Goal: Task Accomplishment & Management: Complete application form

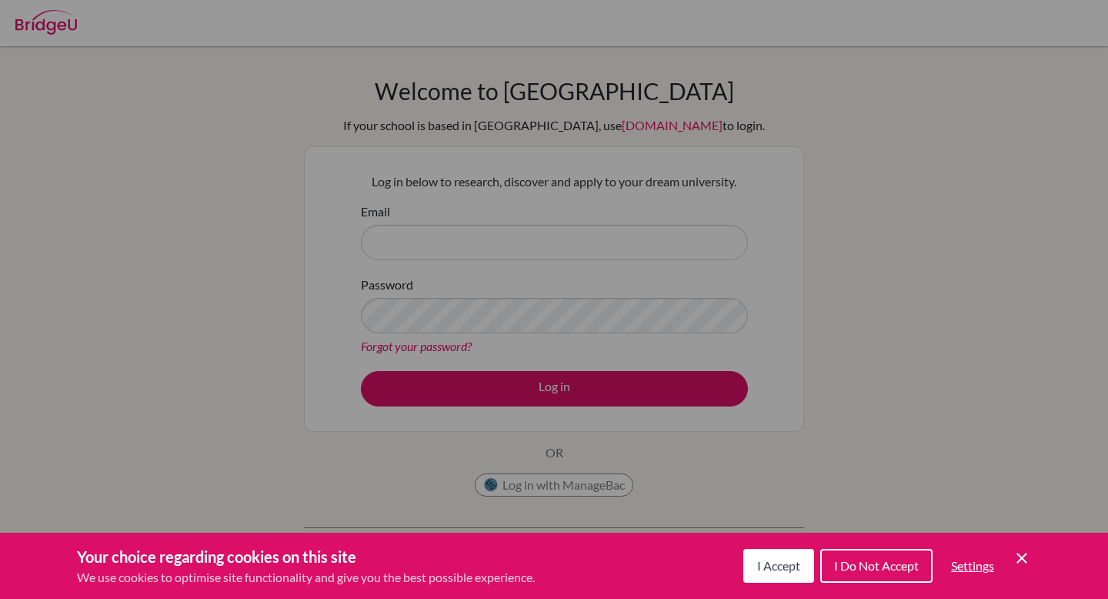
click at [640, 378] on div "Cookie Preferences" at bounding box center [554, 299] width 1108 height 599
click at [1024, 557] on icon "Cookie Control Close Icon" at bounding box center [1021, 557] width 18 height 18
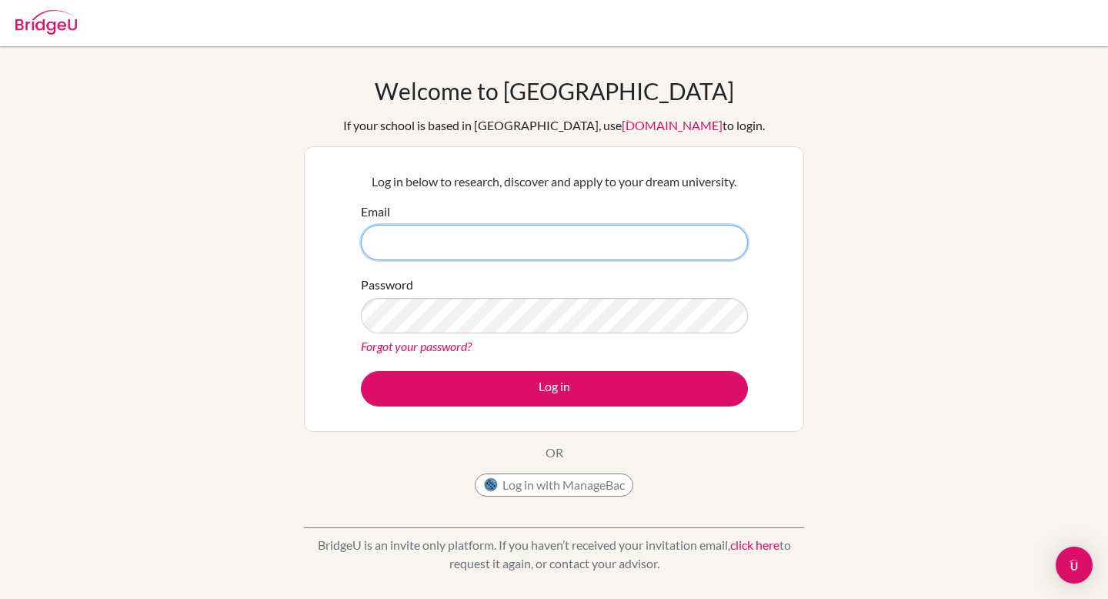
click at [601, 250] on input "Email" at bounding box center [554, 242] width 387 height 35
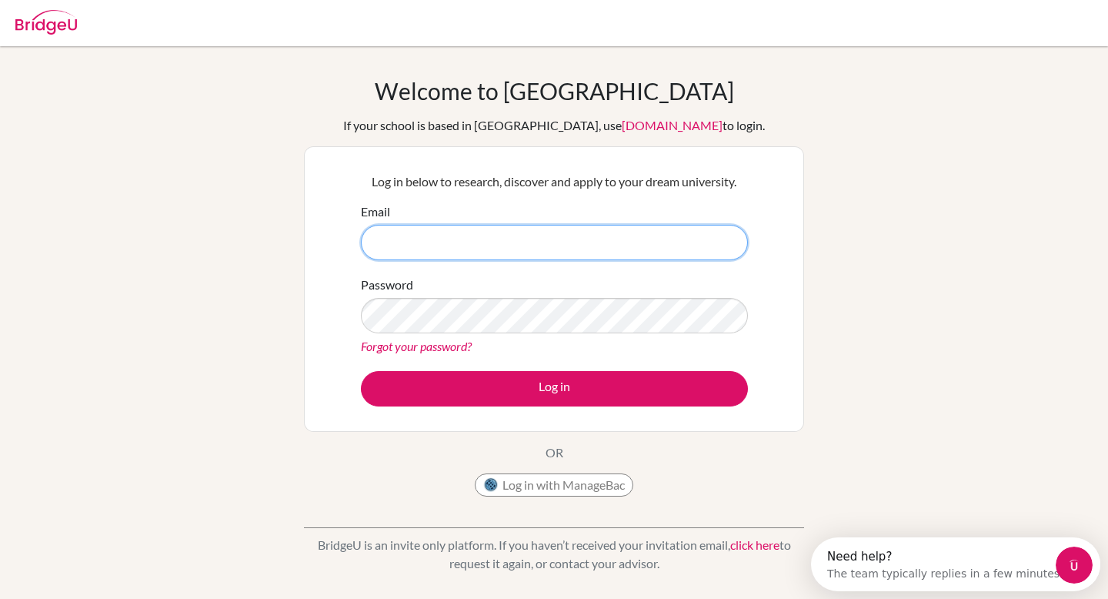
click at [545, 258] on input "Email" at bounding box center [554, 242] width 387 height 35
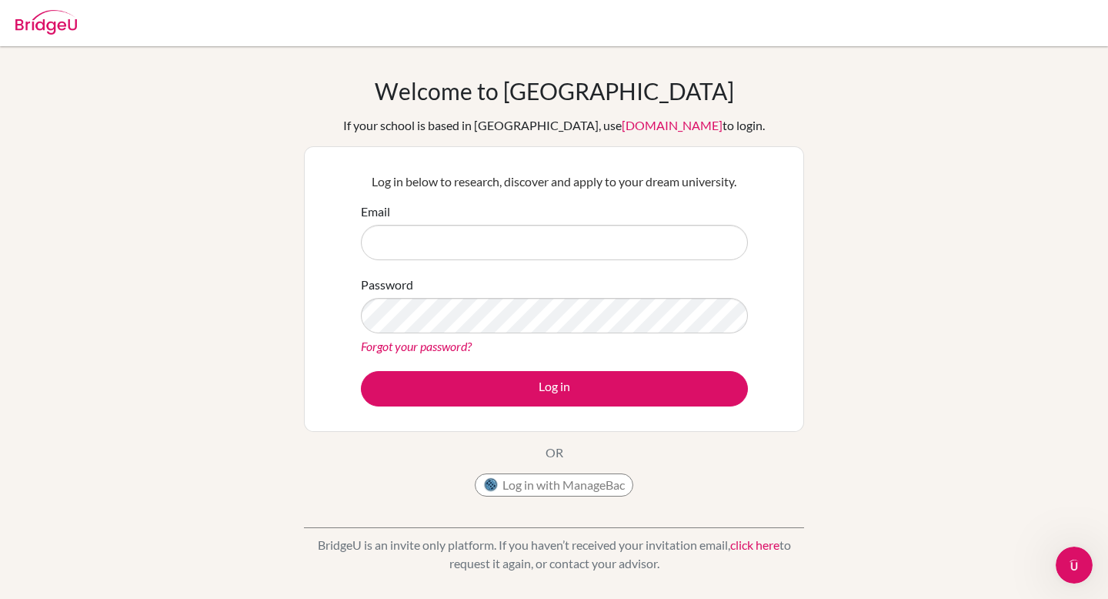
click at [841, 287] on div "Welcome to [GEOGRAPHIC_DATA] If your school is based in [GEOGRAPHIC_DATA], use …" at bounding box center [554, 328] width 1108 height 503
click at [608, 492] on button "Log in with ManageBac" at bounding box center [554, 484] width 158 height 23
type input "yiliang.zhang@acsinternational.edu.sg"
click at [361, 371] on button "Log in" at bounding box center [554, 388] width 387 height 35
